Goal: Task Accomplishment & Management: Complete application form

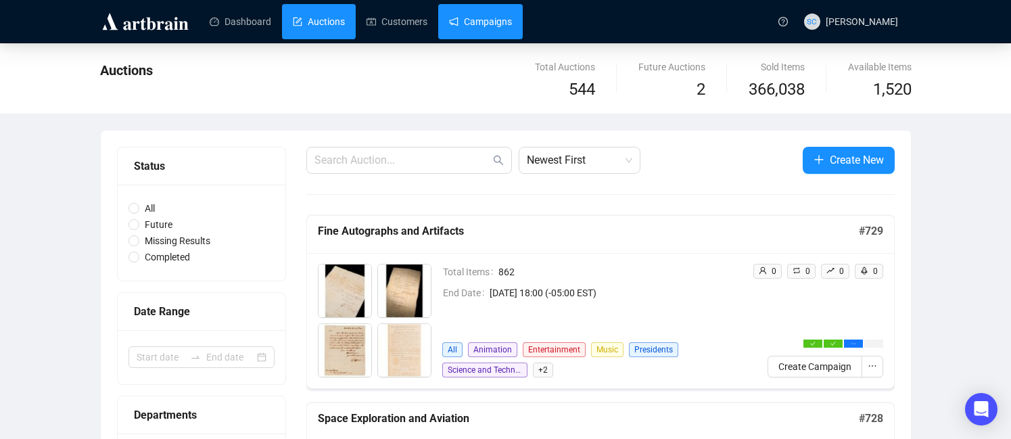
click at [508, 17] on link "Campaigns" at bounding box center [480, 21] width 63 height 35
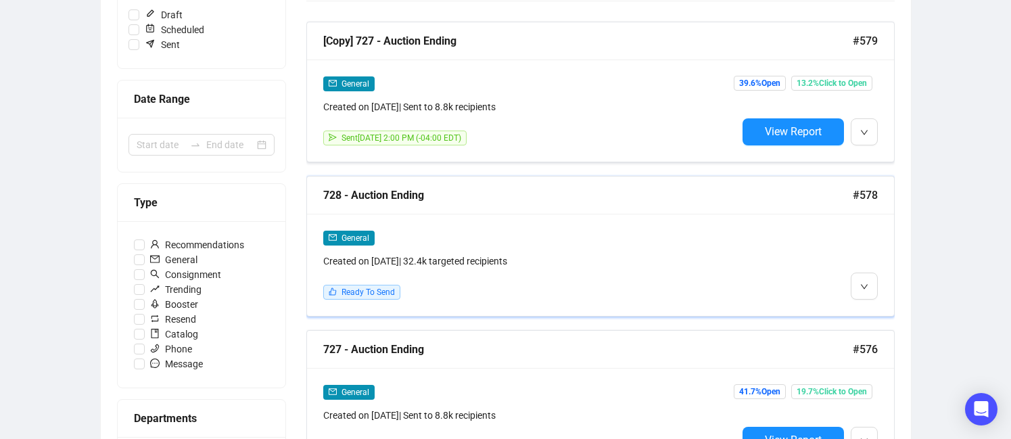
scroll to position [233, 0]
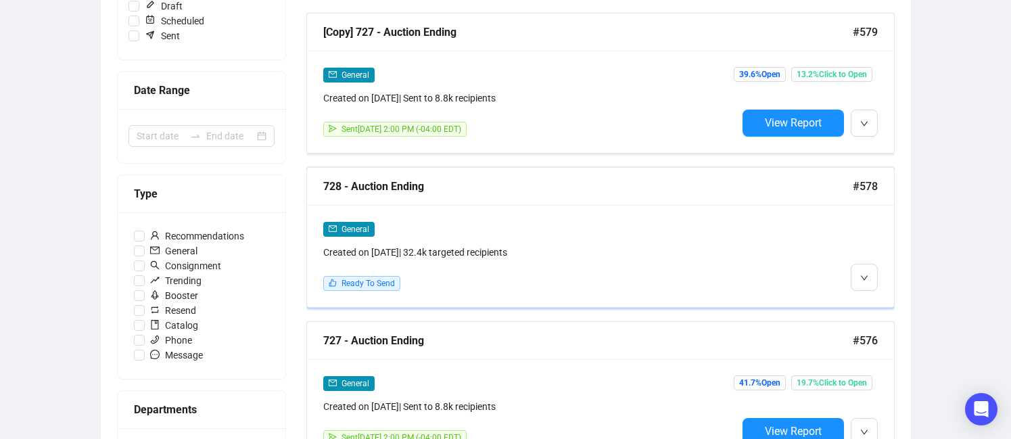
click at [615, 216] on div "General Created on [DATE] | 32.4k targeted recipients Ready To Send" at bounding box center [600, 256] width 587 height 102
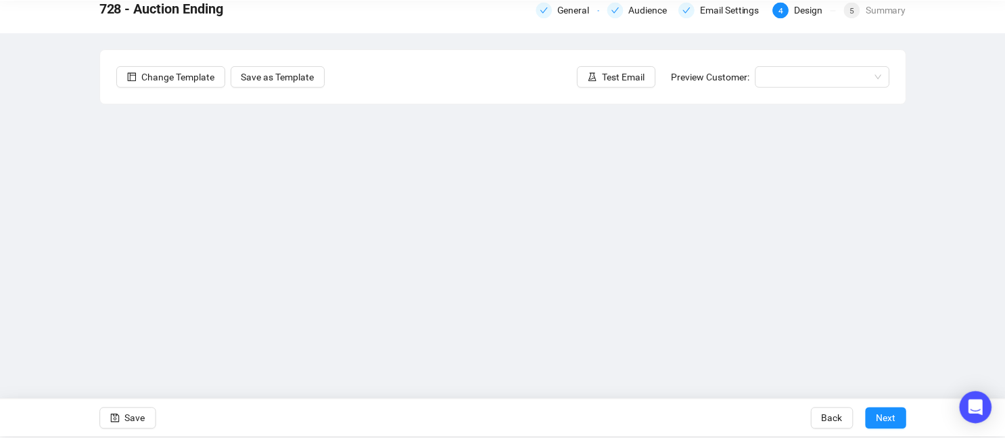
scroll to position [64, 0]
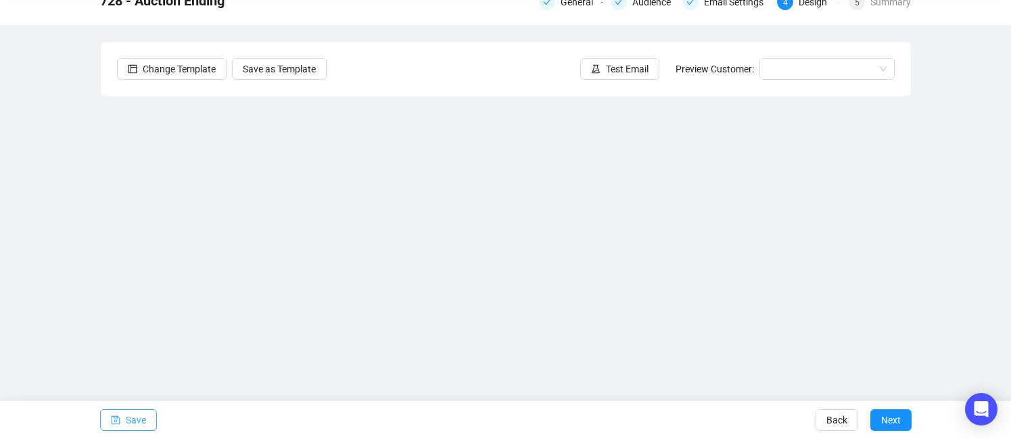
click at [133, 415] on span "Save" at bounding box center [136, 420] width 20 height 38
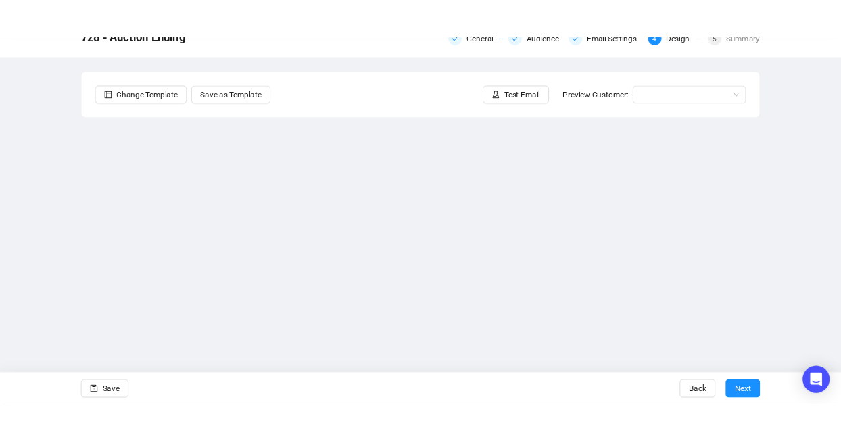
scroll to position [62, 0]
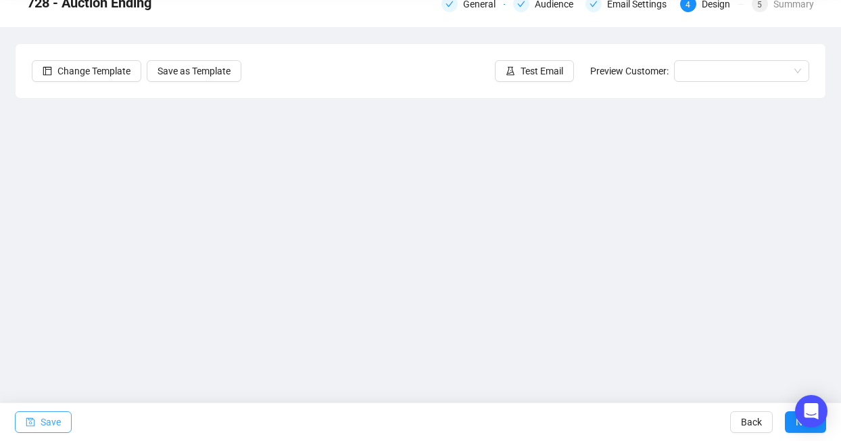
click at [37, 419] on button "Save" at bounding box center [43, 422] width 57 height 22
click at [31, 424] on icon "save" at bounding box center [30, 421] width 9 height 9
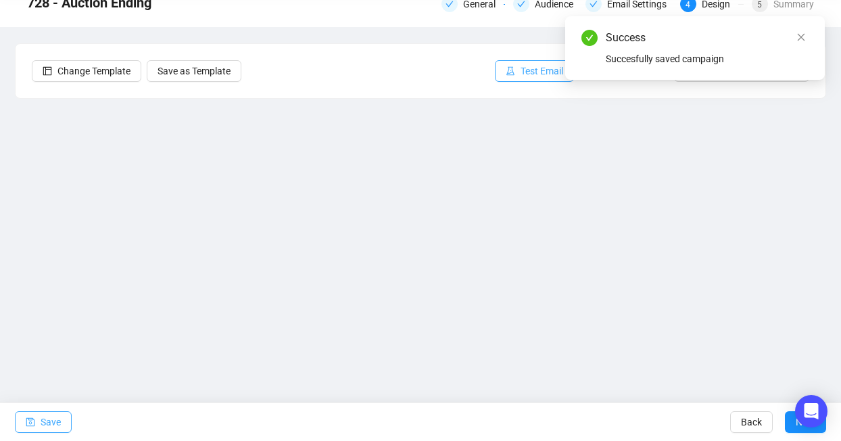
click at [554, 70] on span "Test Email" at bounding box center [542, 71] width 43 height 15
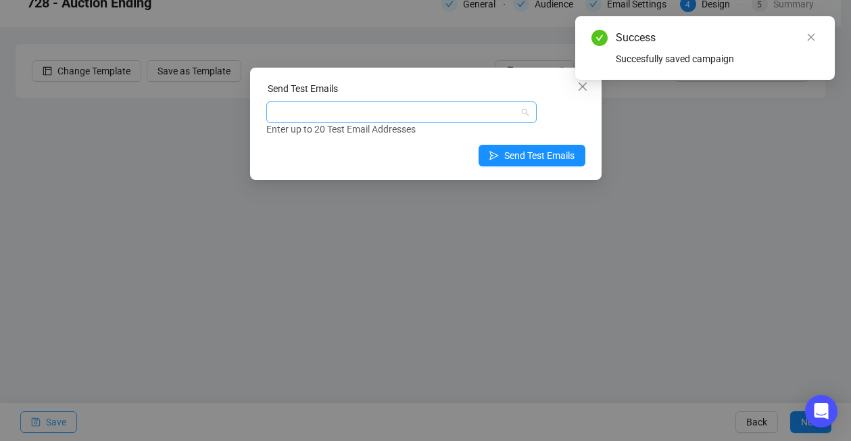
click at [439, 117] on div at bounding box center [394, 112] width 251 height 19
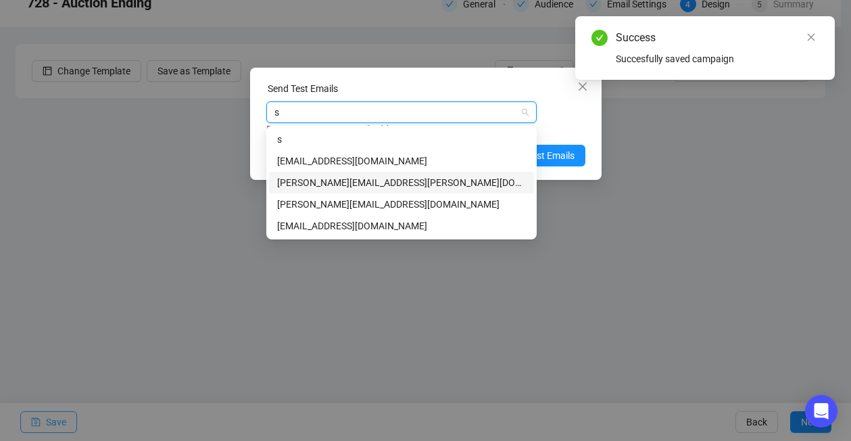
type input "sa"
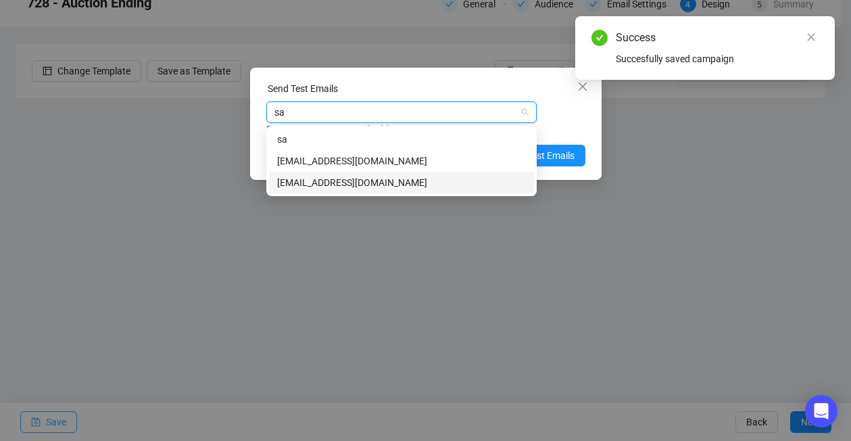
click at [417, 183] on div "[EMAIL_ADDRESS][DOMAIN_NAME]" at bounding box center [401, 182] width 249 height 15
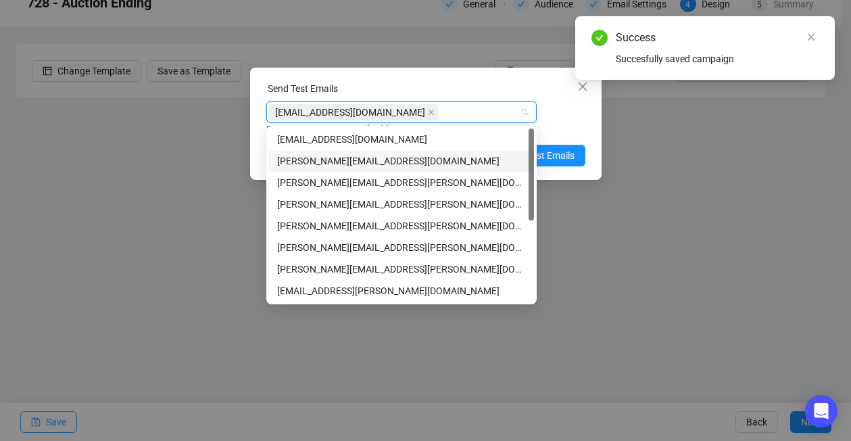
click at [573, 126] on div "Enter up to 20 Test Email Addresses" at bounding box center [425, 130] width 319 height 16
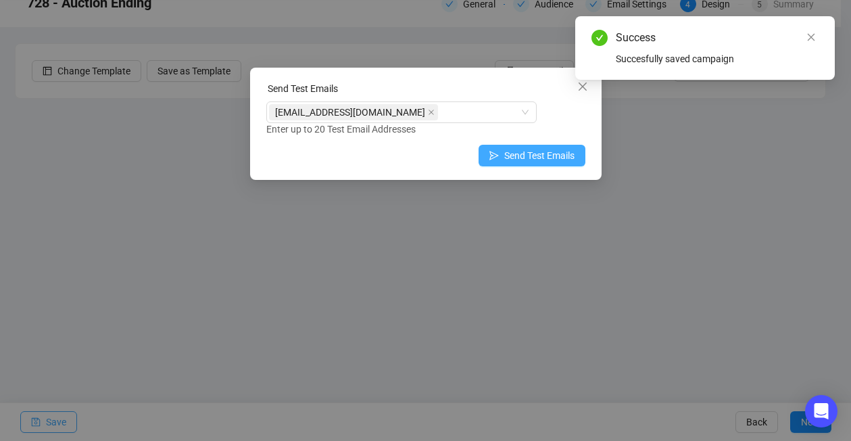
click at [563, 153] on span "Send Test Emails" at bounding box center [539, 155] width 70 height 15
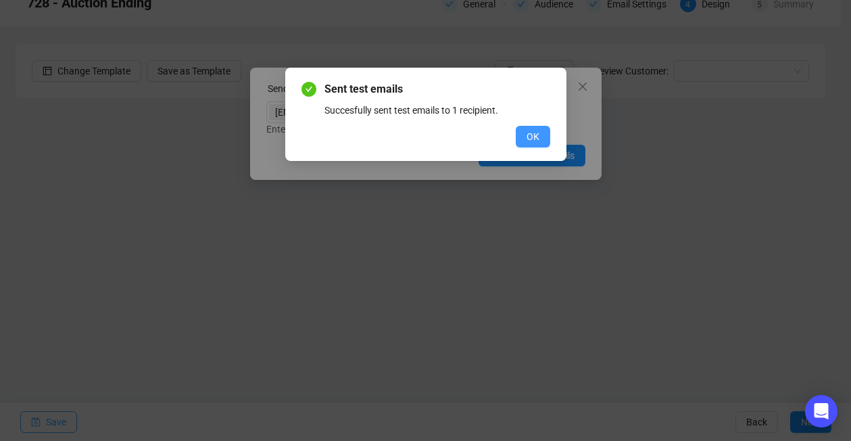
click at [523, 137] on button "OK" at bounding box center [533, 137] width 34 height 22
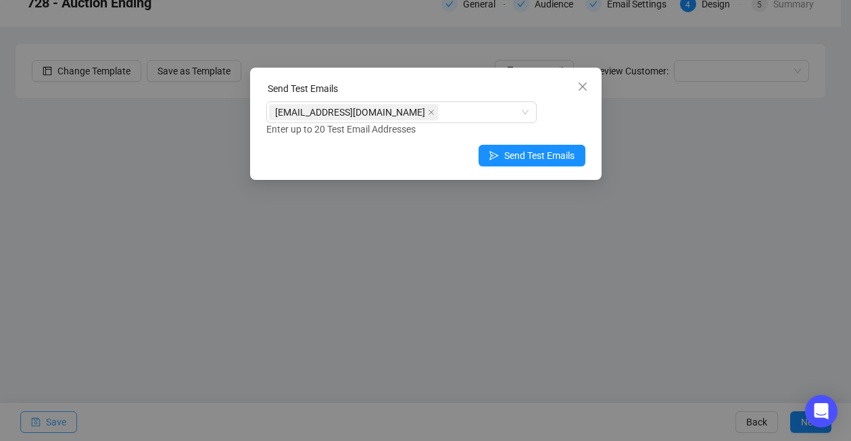
drag, startPoint x: 48, startPoint y: 429, endPoint x: 44, endPoint y: 411, distance: 18.7
click at [48, 427] on div "Send Test Emails [EMAIL_ADDRESS][DOMAIN_NAME] Enter up to 20 Test Email Address…" at bounding box center [425, 220] width 851 height 441
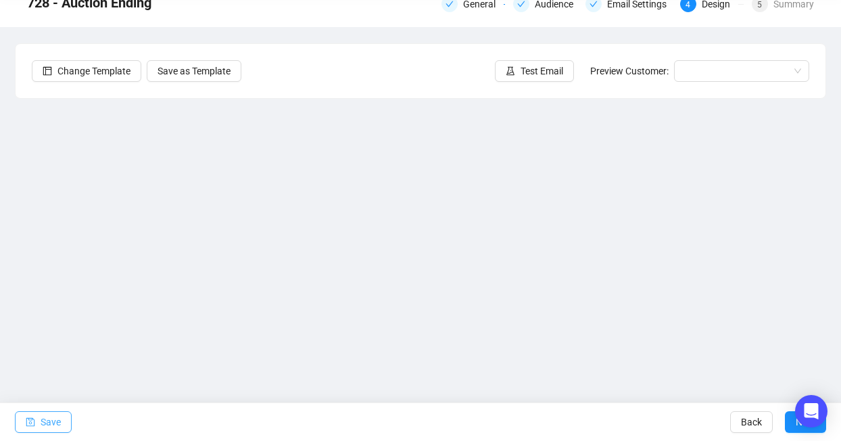
click at [49, 423] on span "Save" at bounding box center [51, 422] width 20 height 38
